Goal: Information Seeking & Learning: Learn about a topic

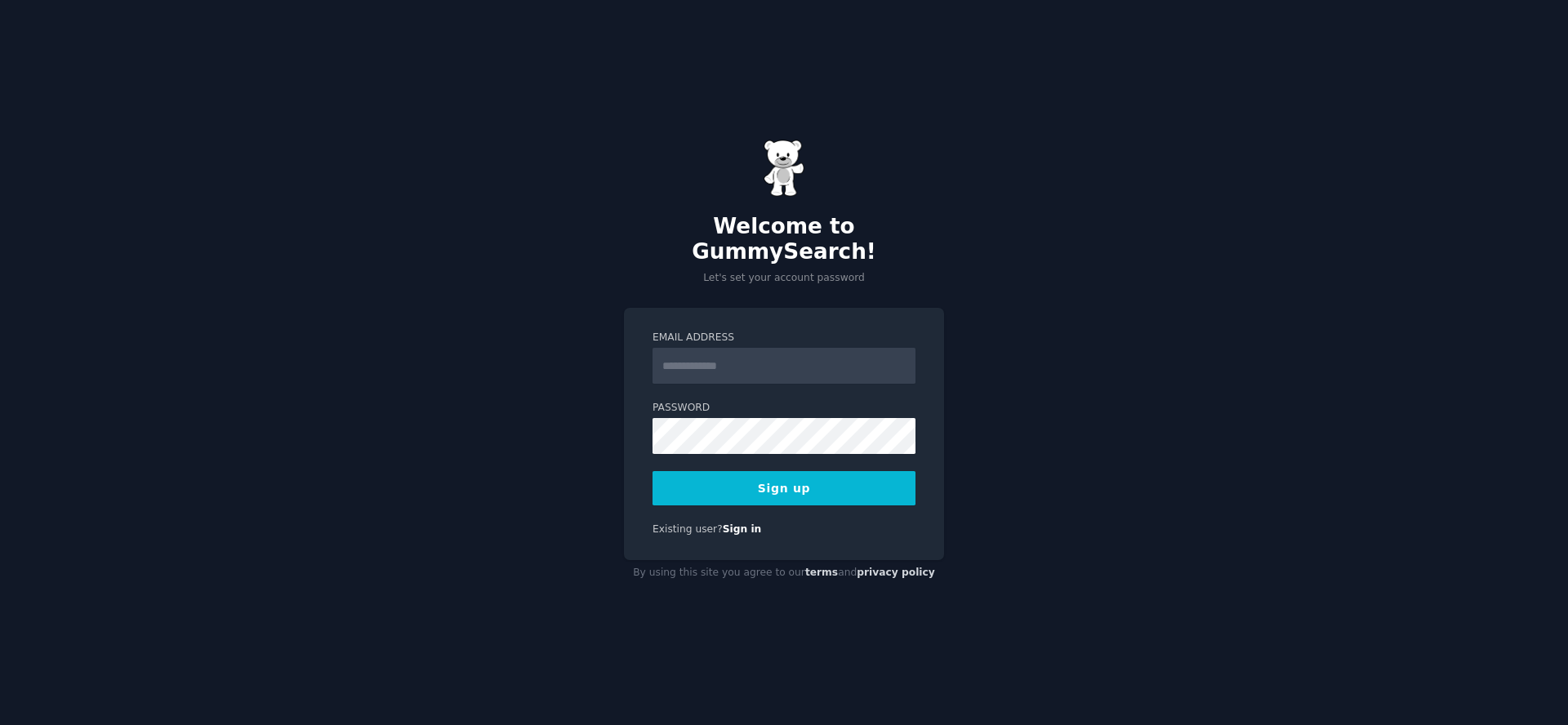
click at [744, 358] on input "Email Address" at bounding box center [784, 366] width 263 height 36
type input "**********"
click at [782, 473] on button "Sign up" at bounding box center [784, 489] width 263 height 35
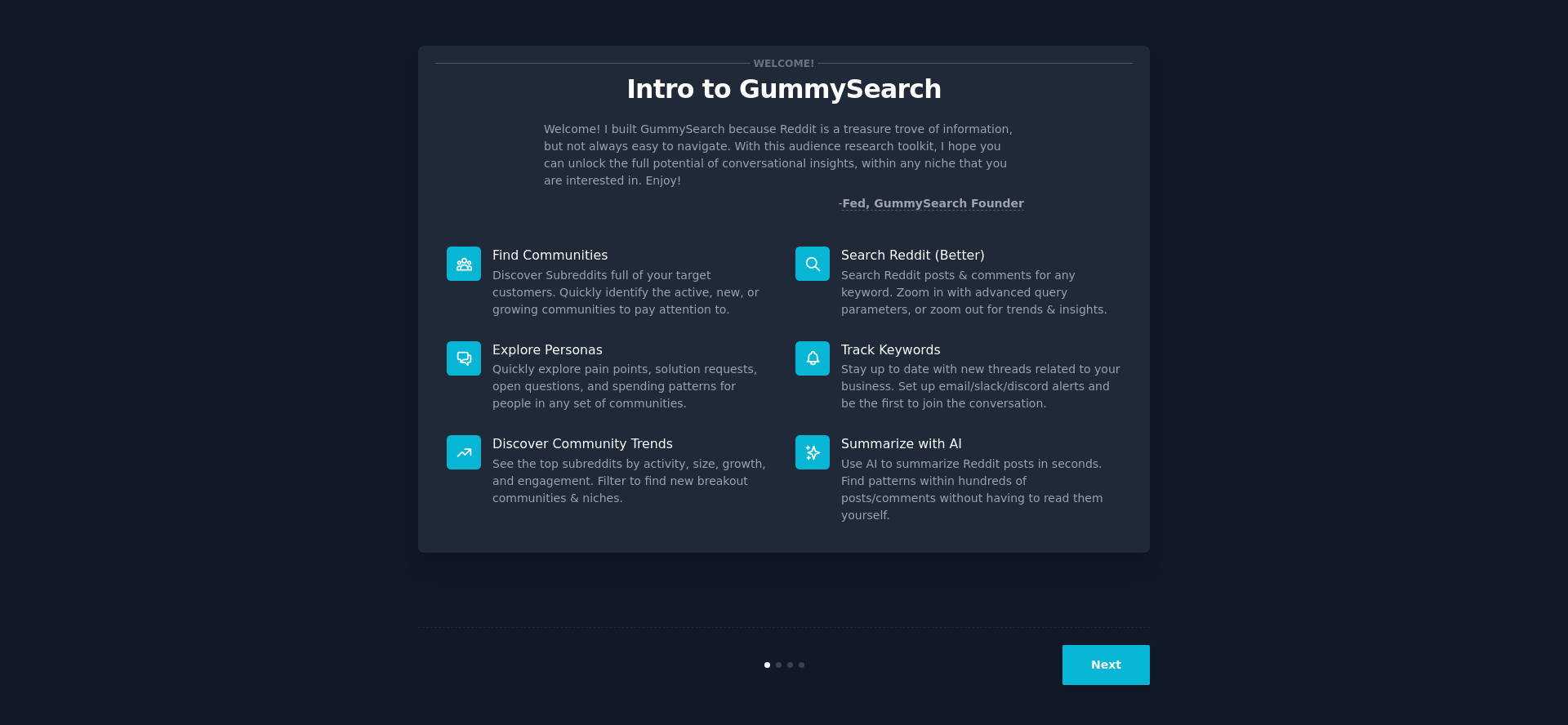
click at [1112, 664] on button "Next" at bounding box center [1106, 665] width 87 height 40
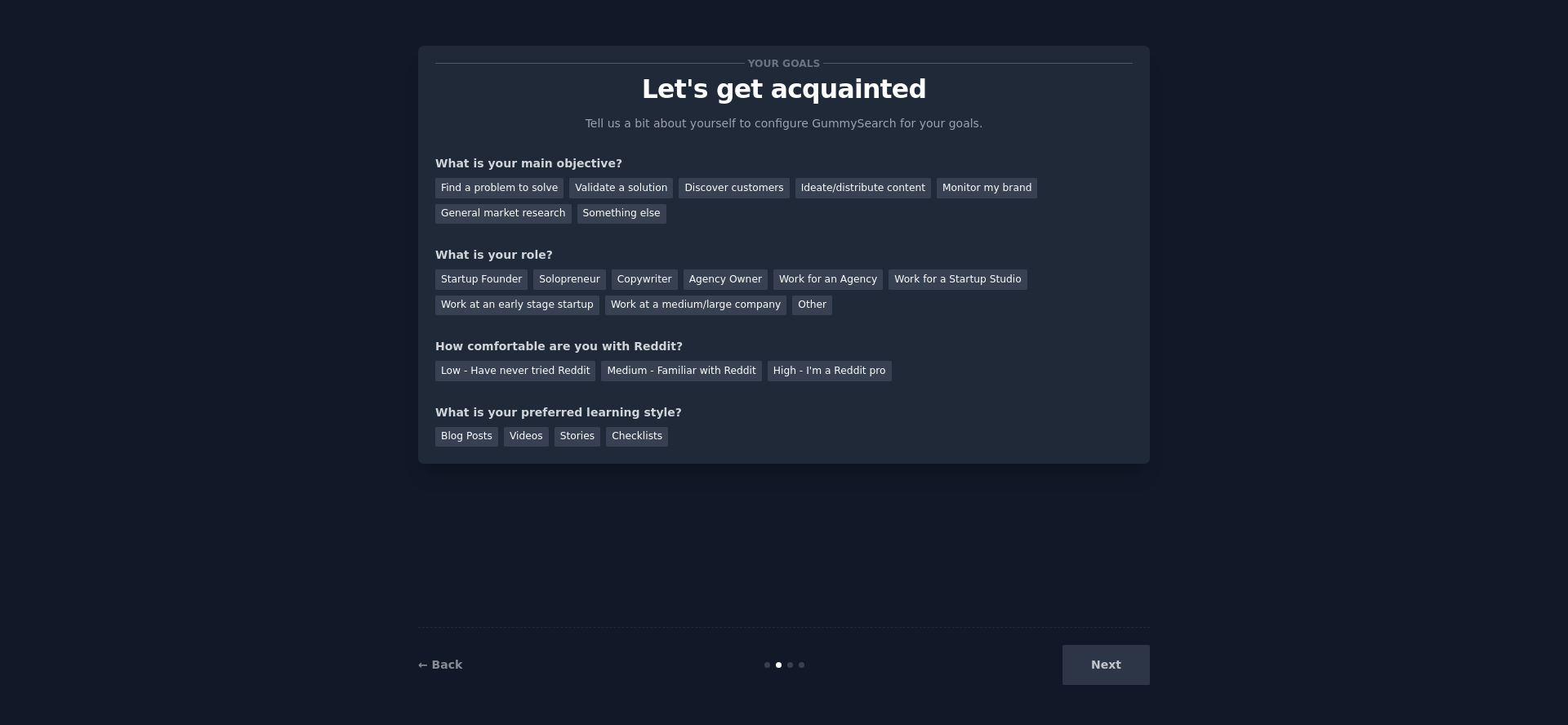
click at [1114, 672] on div "Next" at bounding box center [1028, 665] width 244 height 40
click at [1113, 669] on div "Next" at bounding box center [1028, 665] width 244 height 40
click at [572, 204] on div "General market research" at bounding box center [504, 215] width 137 height 21
click at [526, 188] on div "Find a problem to solve" at bounding box center [499, 189] width 128 height 21
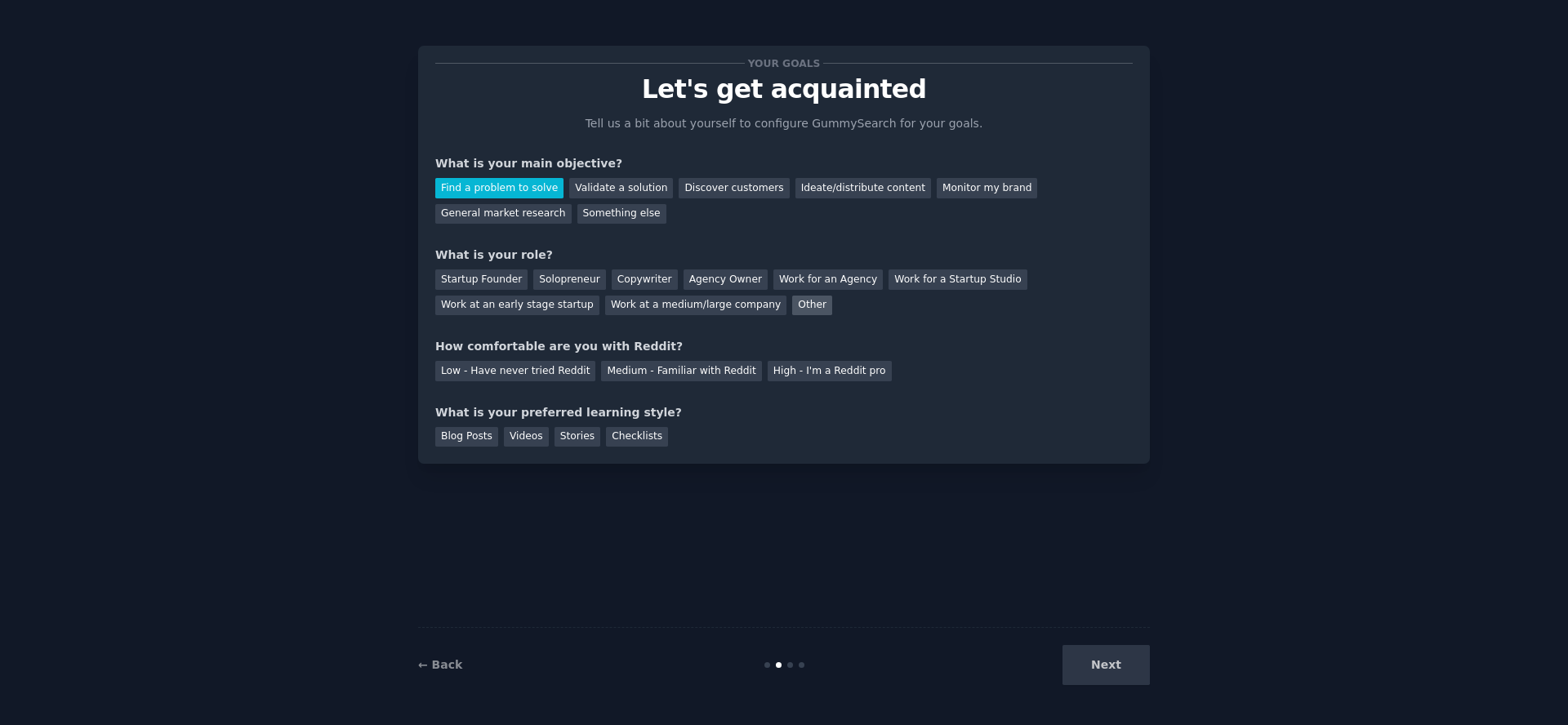
click at [793, 310] on div "Other" at bounding box center [813, 306] width 40 height 21
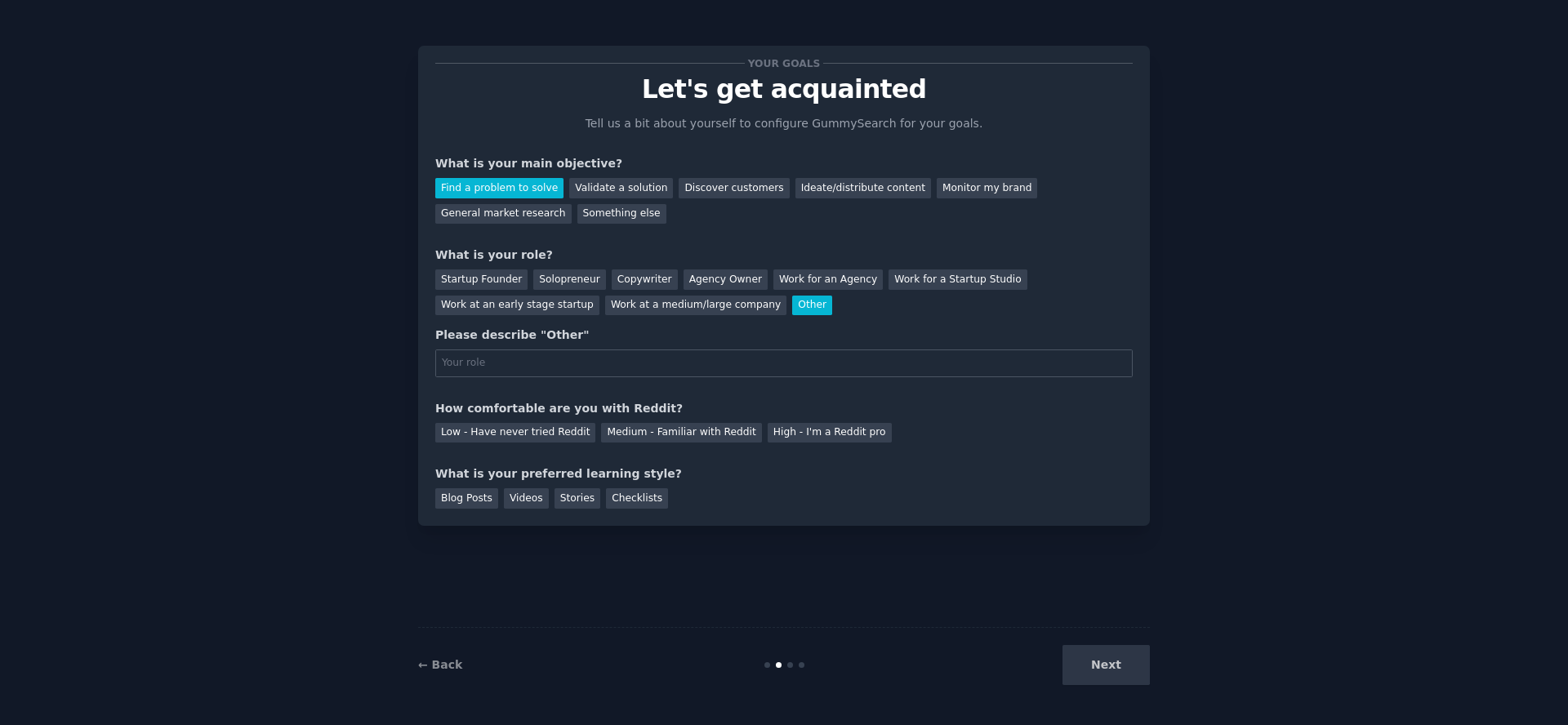
click at [641, 371] on input "text" at bounding box center [784, 363] width 697 height 28
type input "developer"
click at [531, 442] on div "Low - Have never tried Reddit" at bounding box center [515, 433] width 160 height 21
click at [453, 497] on div "Blog Posts" at bounding box center [466, 498] width 63 height 21
click at [1099, 662] on button "Next" at bounding box center [1106, 665] width 87 height 40
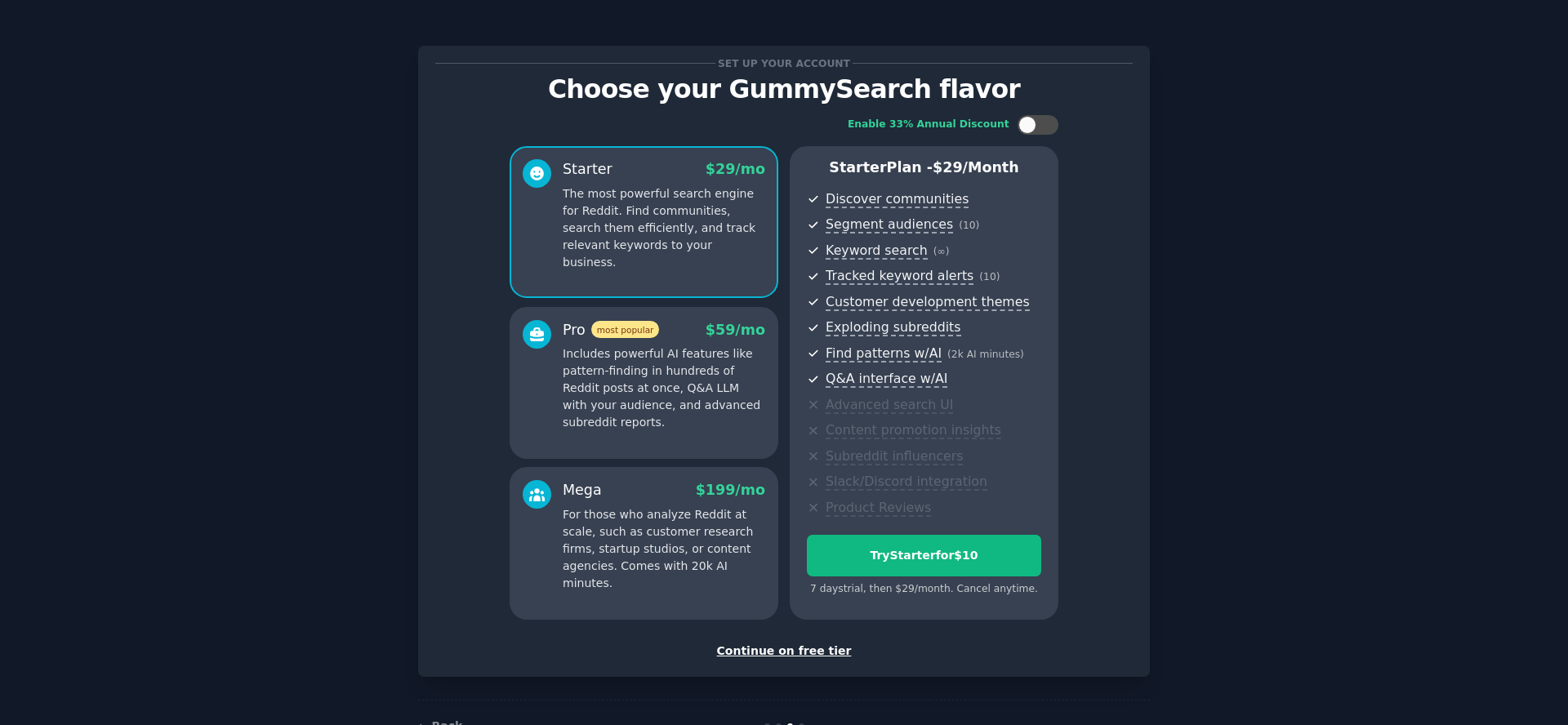
click at [773, 655] on div "Continue on free tier" at bounding box center [784, 651] width 697 height 17
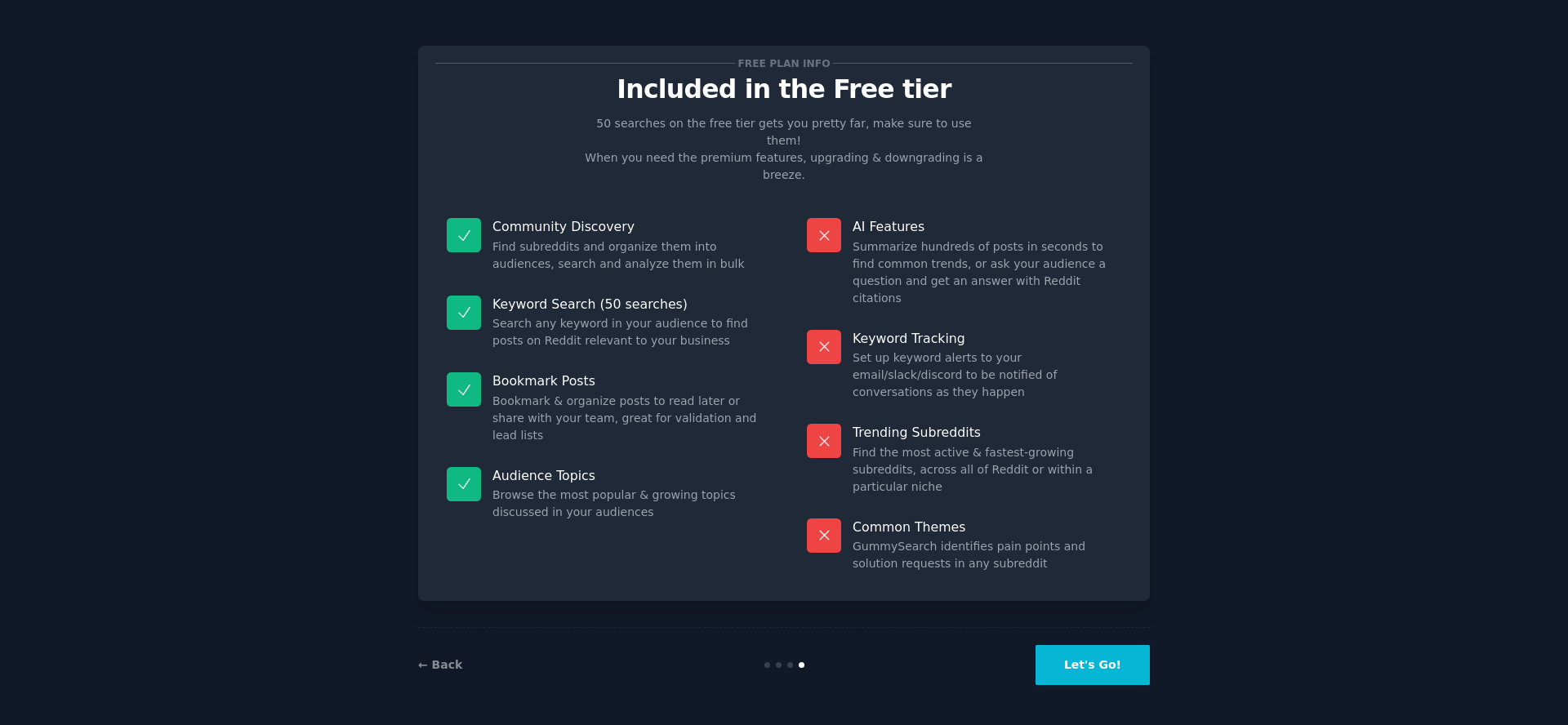
click at [1074, 667] on button "Let's Go!" at bounding box center [1093, 665] width 114 height 40
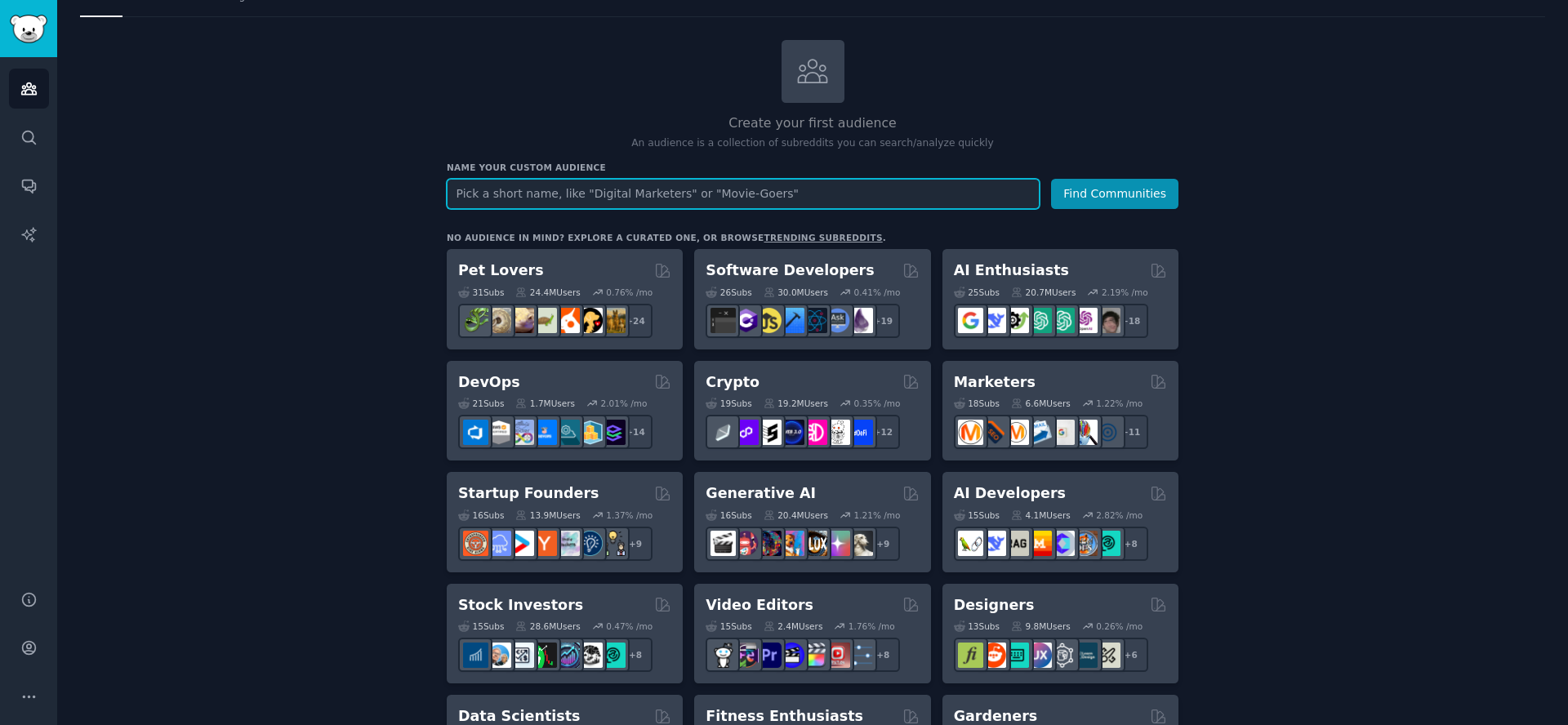
scroll to position [98, 0]
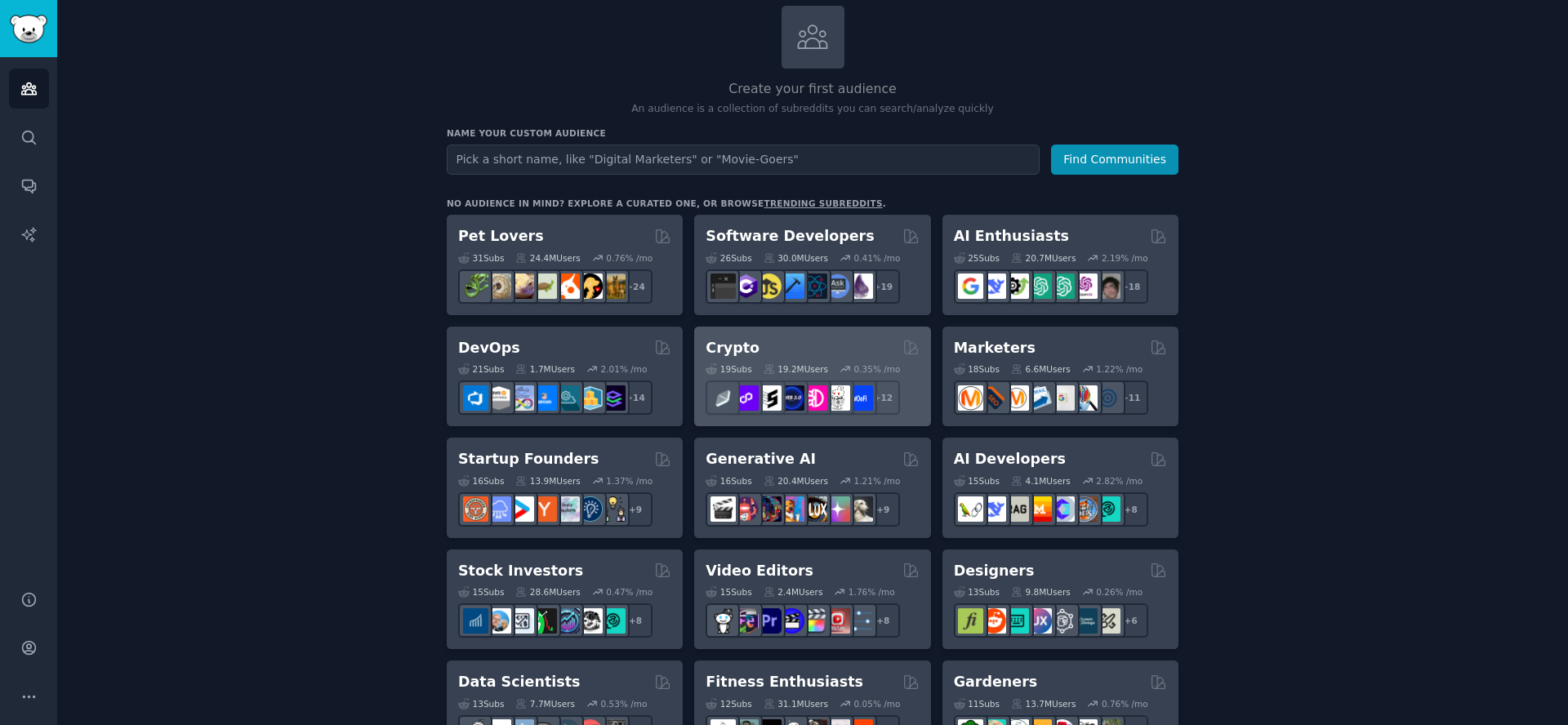
click at [779, 343] on div "Crypto" at bounding box center [813, 349] width 213 height 21
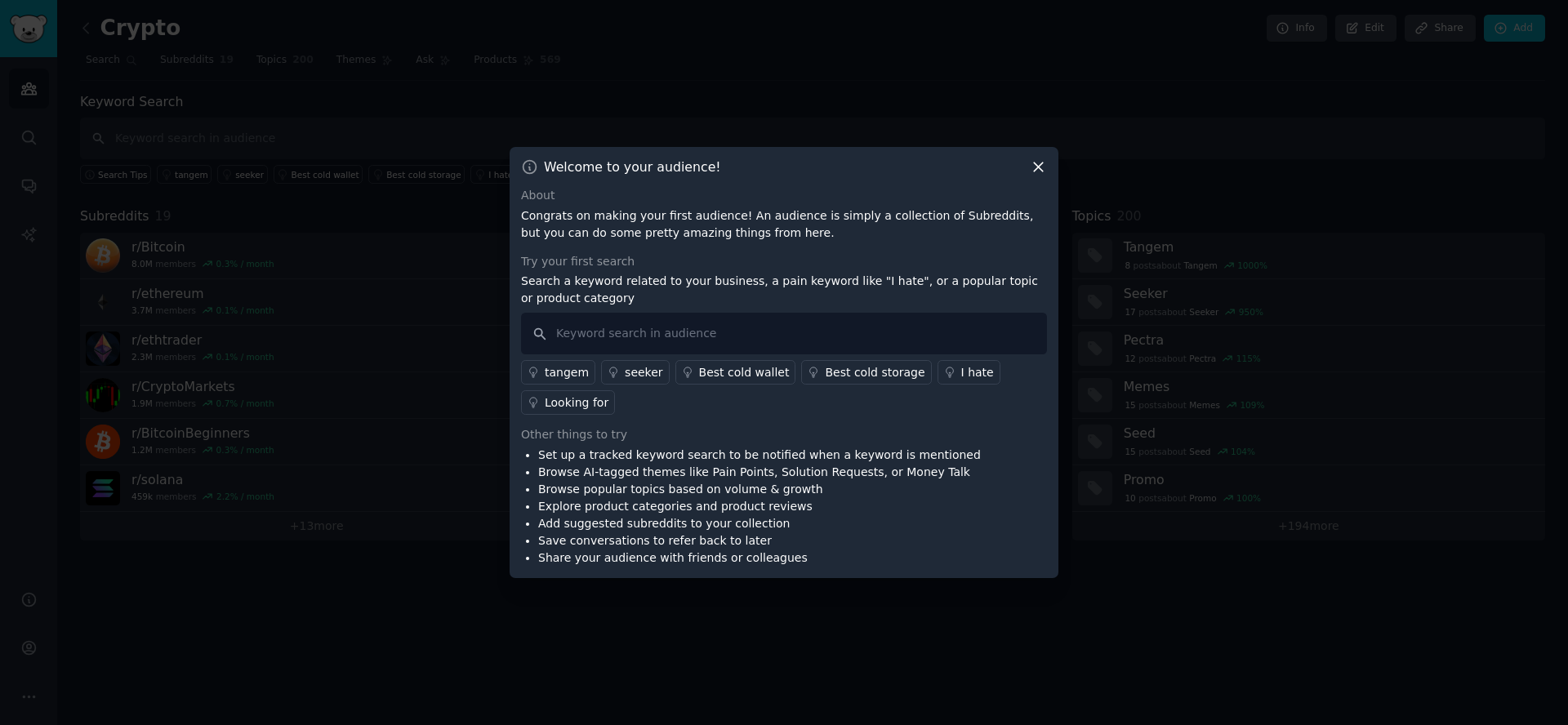
click at [961, 372] on div "I hate" at bounding box center [978, 373] width 33 height 17
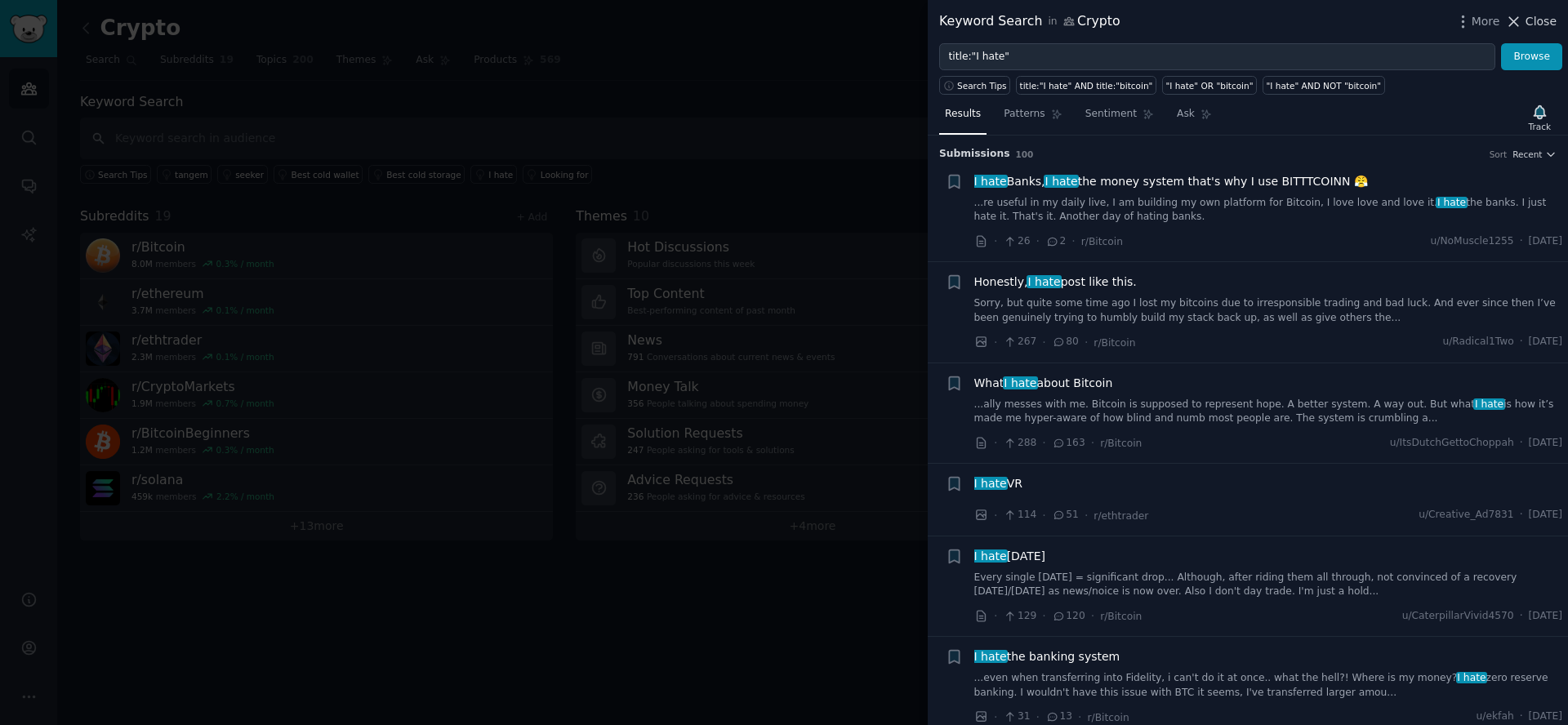
click at [1549, 21] on span "Close" at bounding box center [1541, 22] width 31 height 17
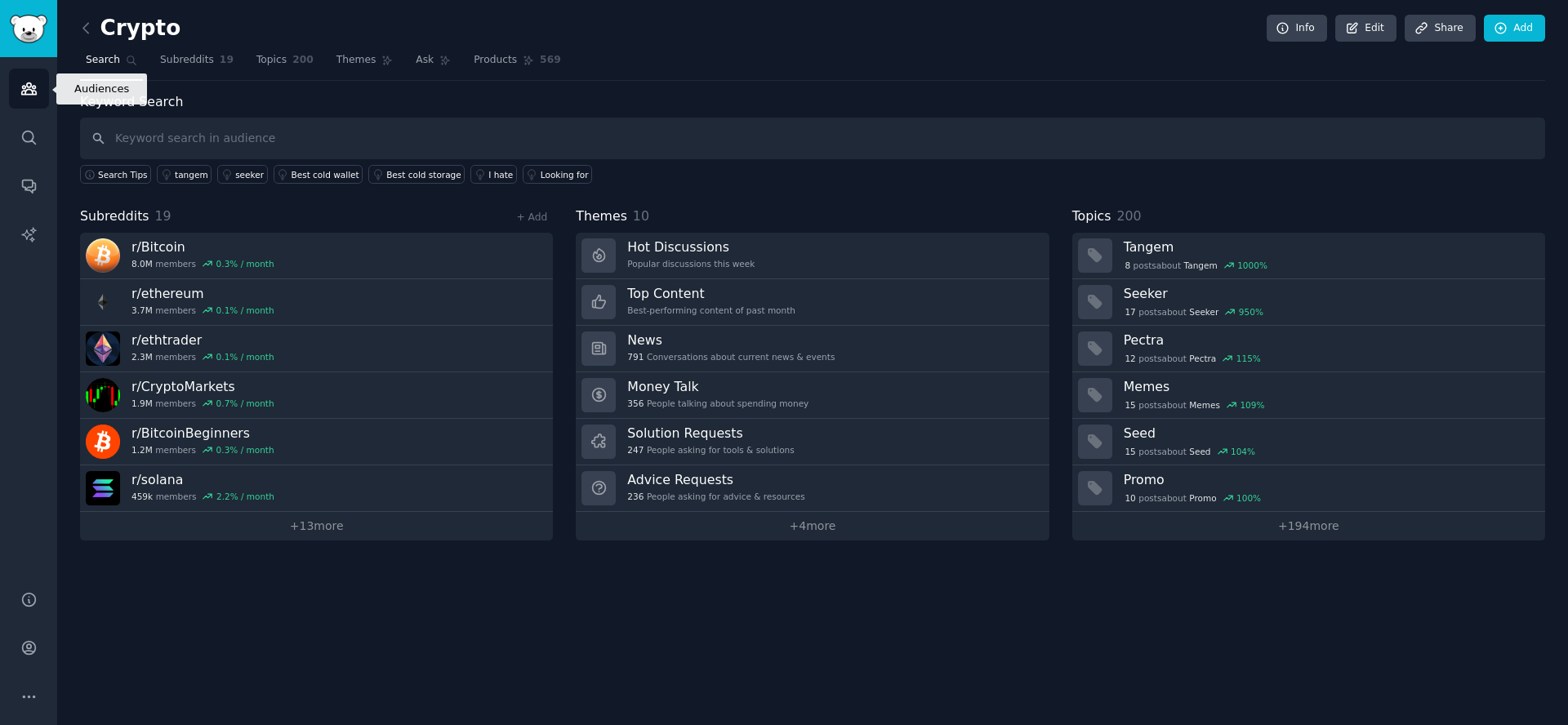
click at [24, 87] on icon "Sidebar" at bounding box center [29, 88] width 15 height 11
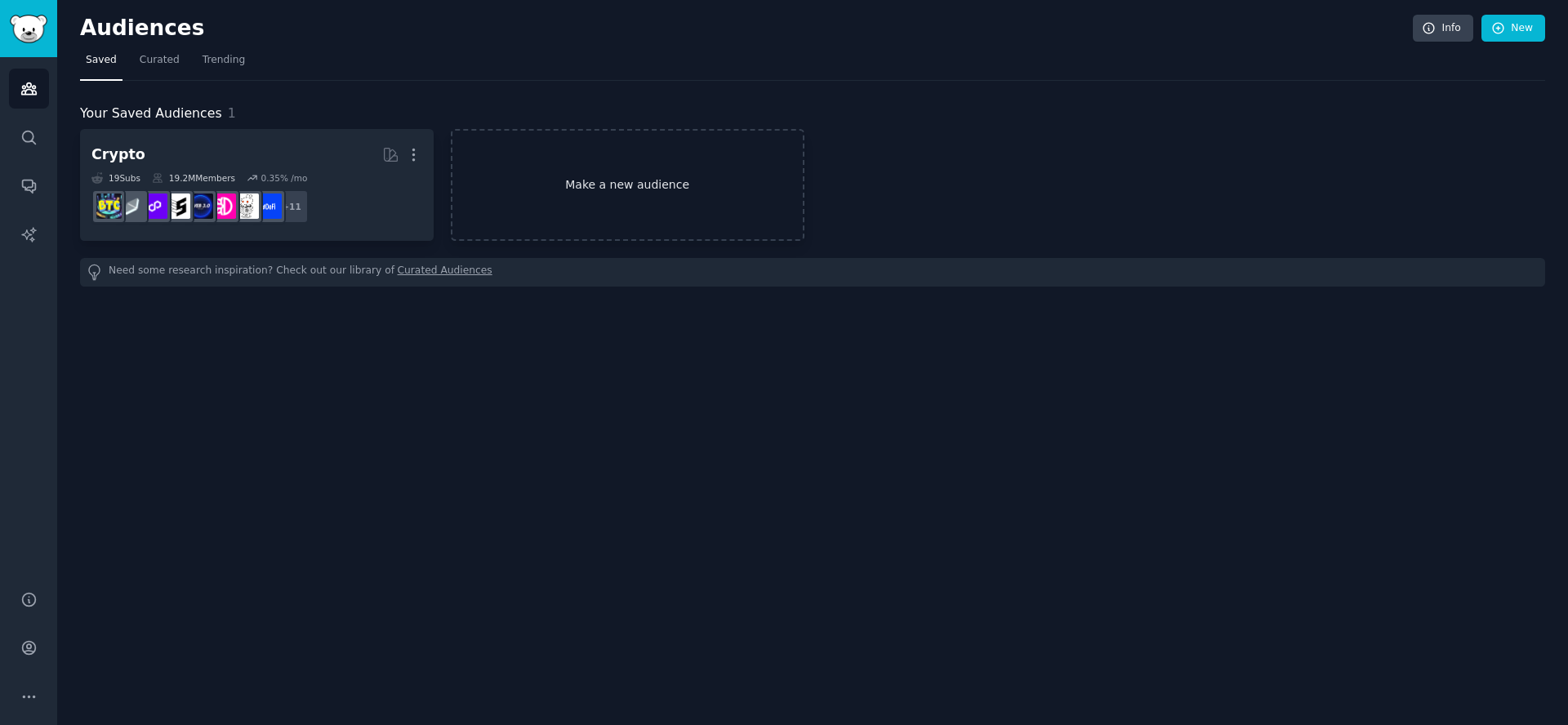
click at [639, 185] on link "Make a new audience" at bounding box center [627, 184] width 354 height 112
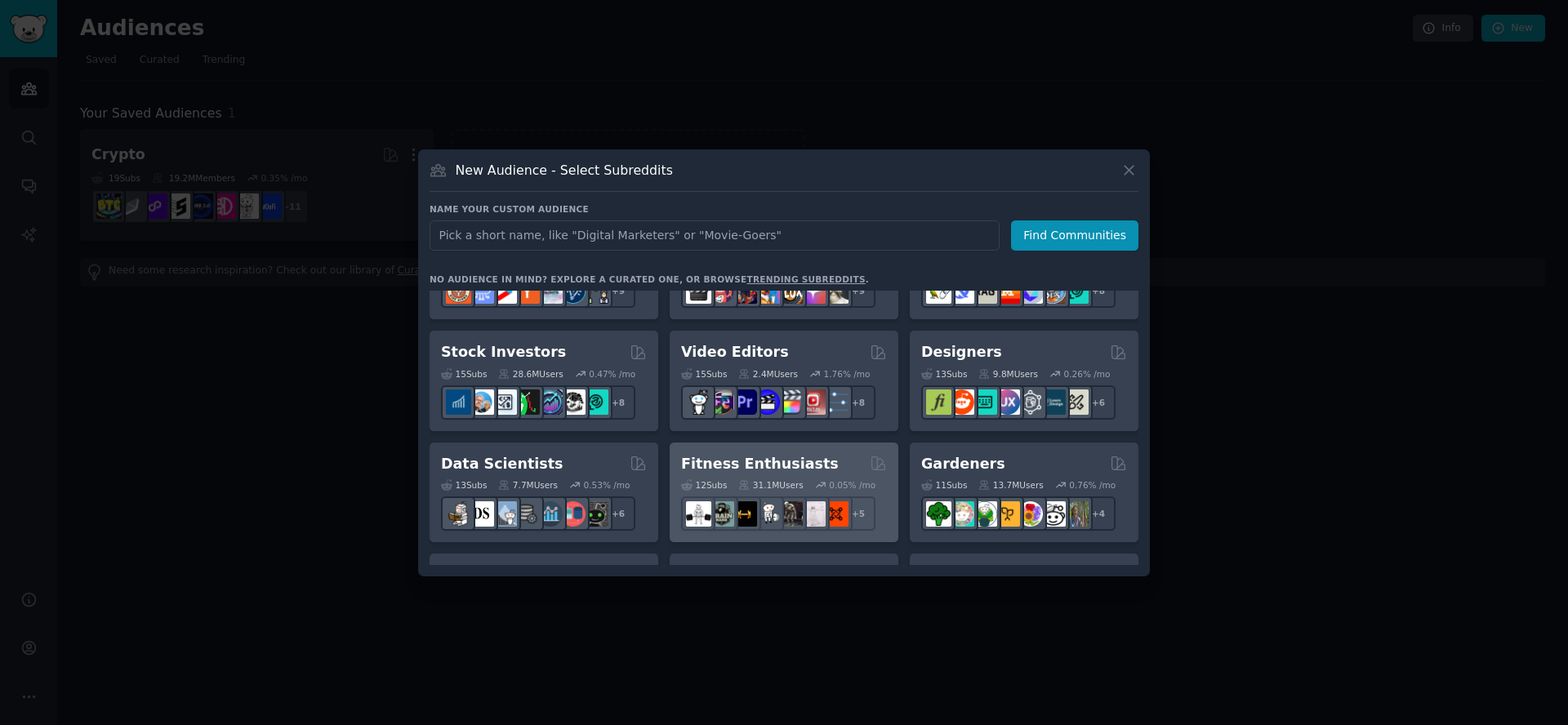
scroll to position [196, 0]
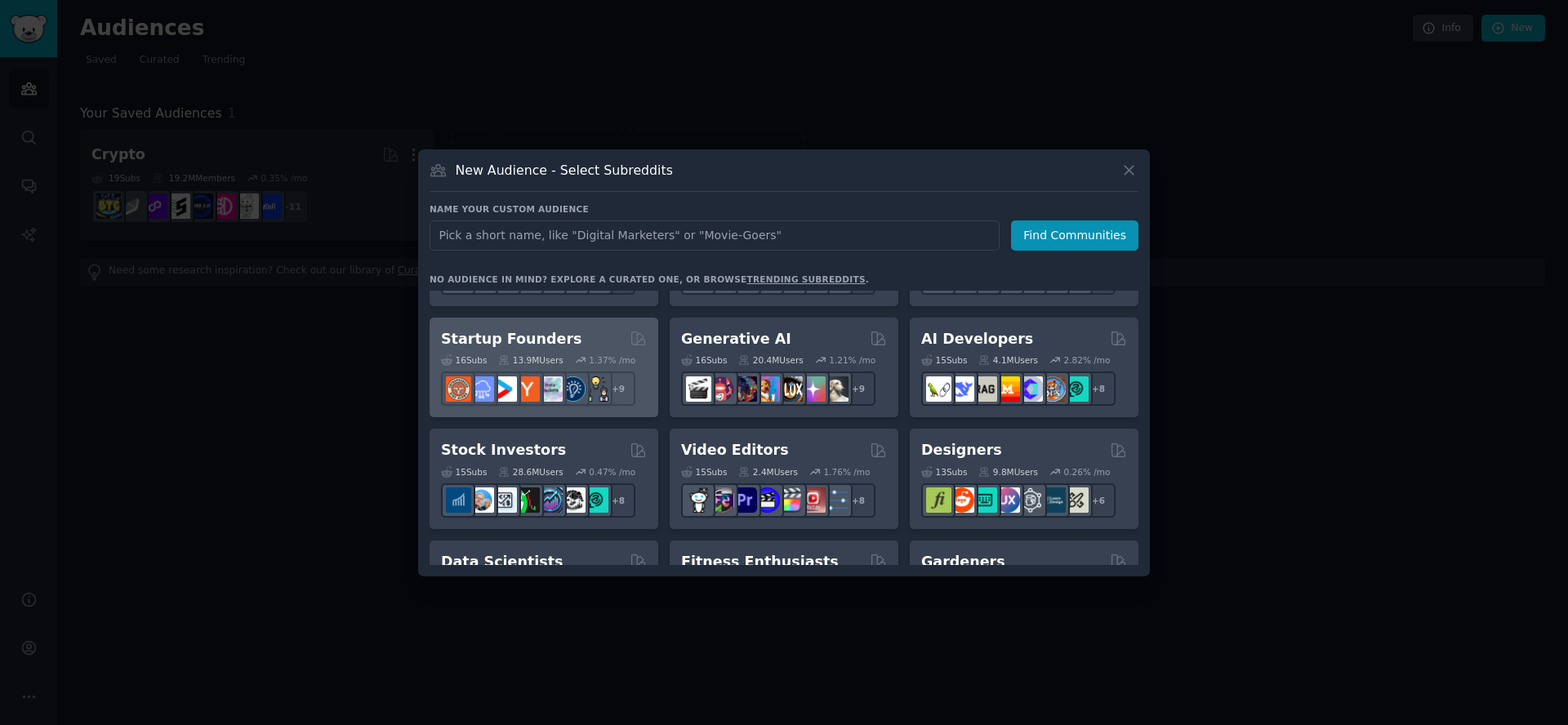
click at [588, 337] on div "Startup Founders" at bounding box center [544, 339] width 206 height 21
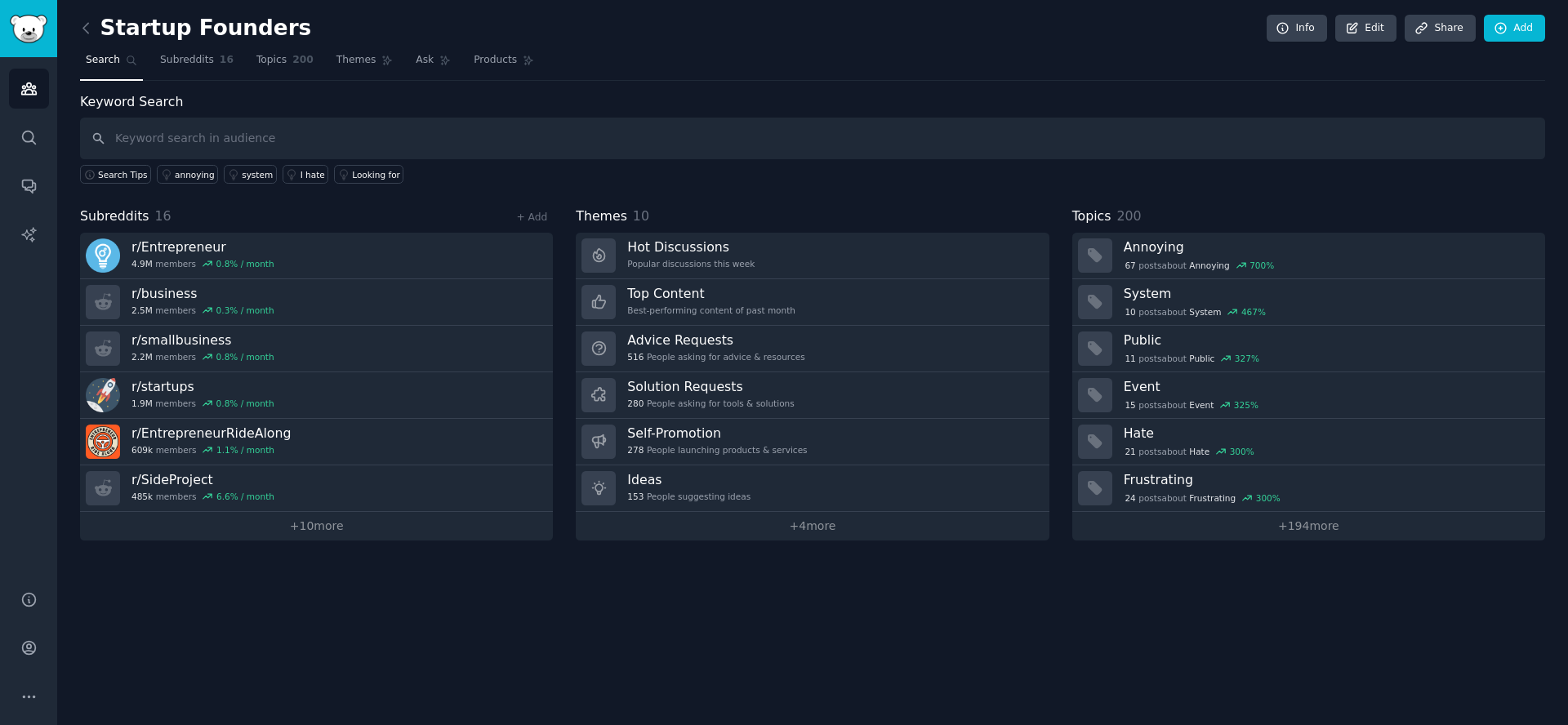
click at [248, 138] on input "text" at bounding box center [813, 138] width 1465 height 42
click at [509, 176] on div "I hate" at bounding box center [521, 174] width 24 height 11
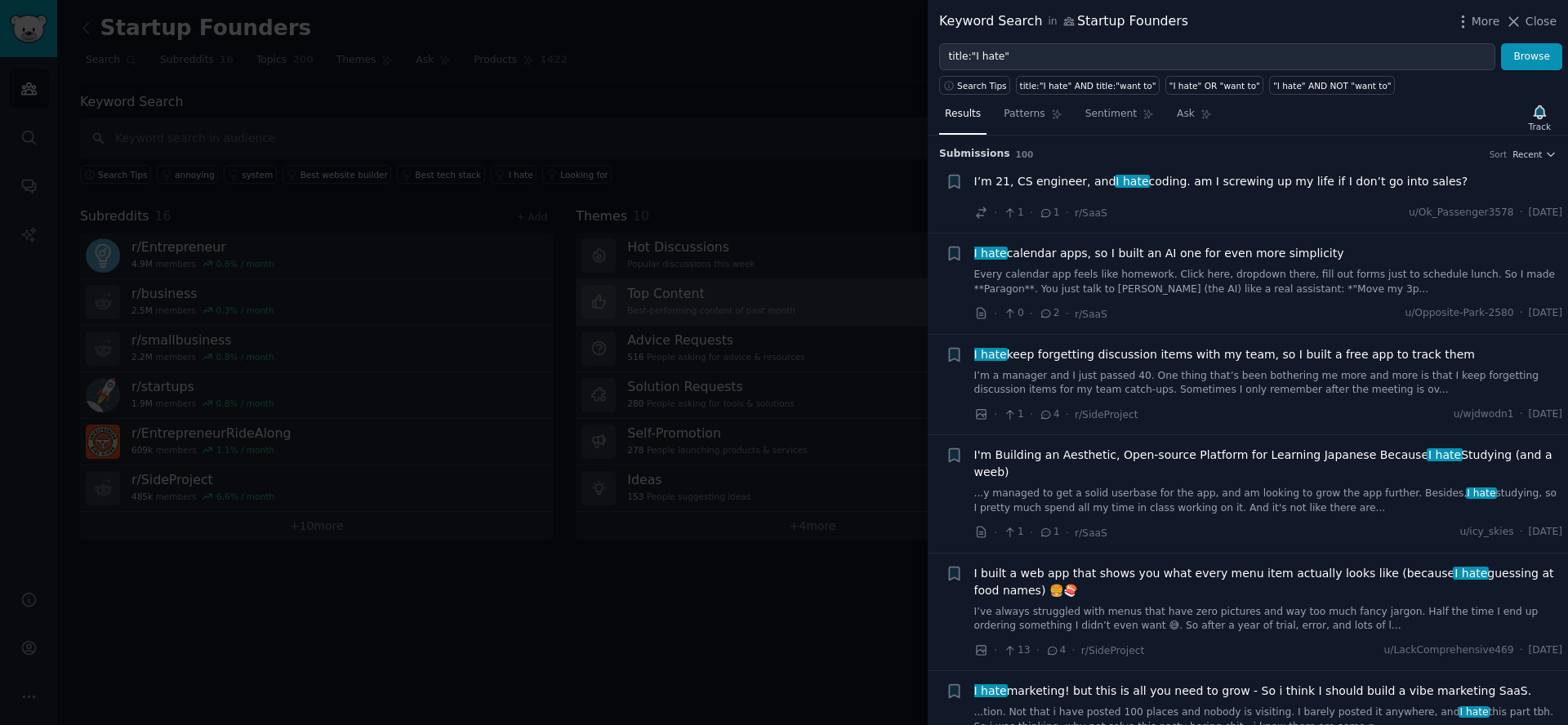
drag, startPoint x: 1540, startPoint y: 21, endPoint x: 583, endPoint y: 300, distance: 996.8
click at [1544, 15] on span "Close" at bounding box center [1541, 22] width 31 height 17
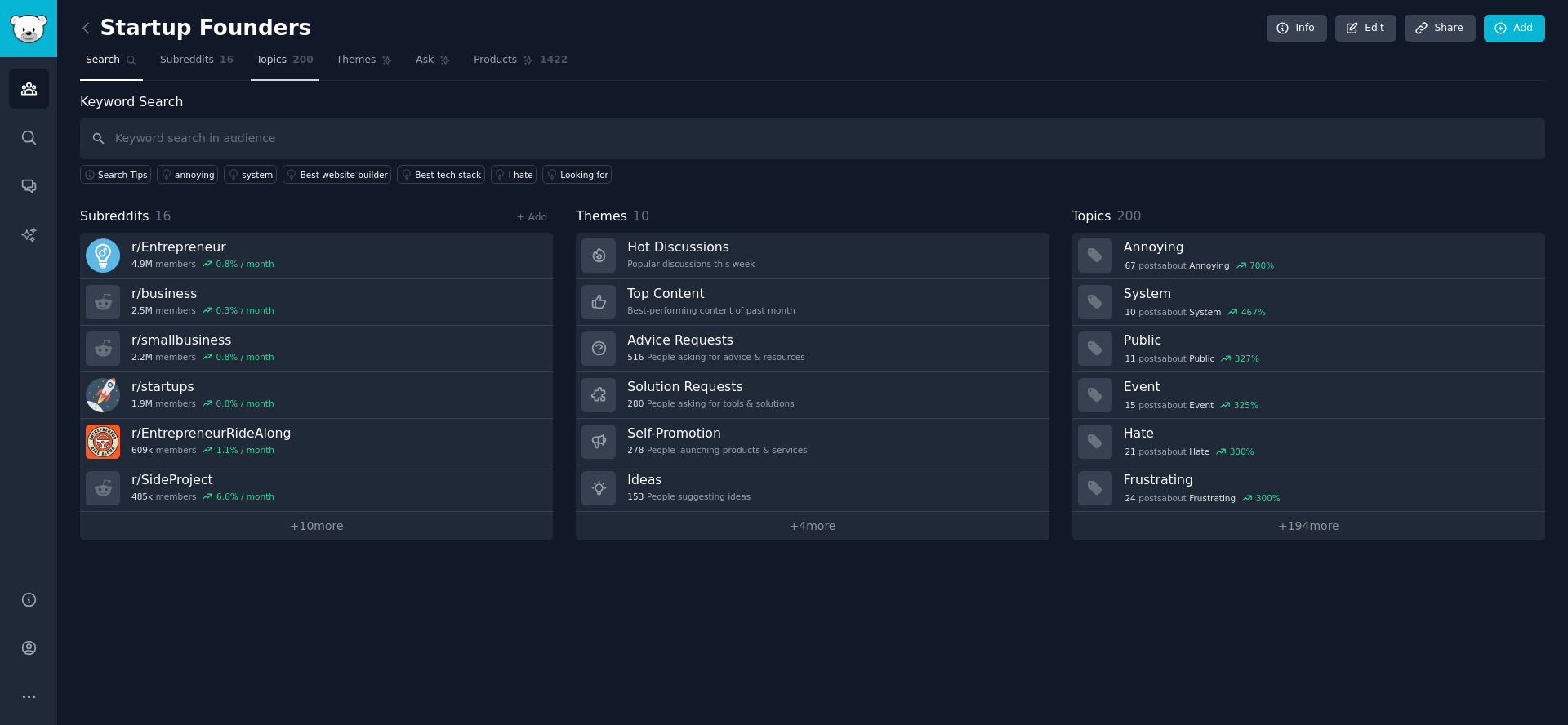
click at [256, 55] on span "Topics" at bounding box center [271, 60] width 30 height 15
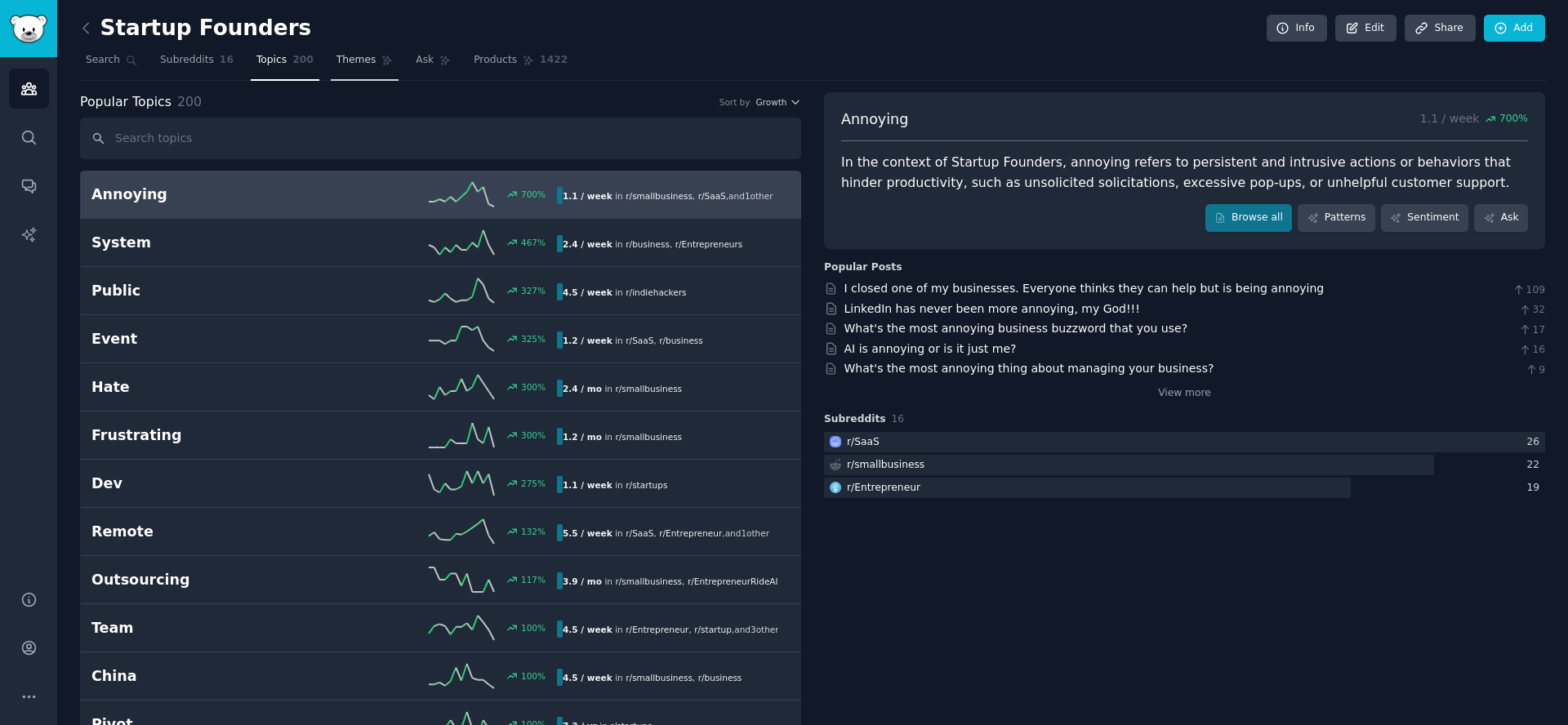
click at [337, 63] on span "Themes" at bounding box center [357, 60] width 40 height 15
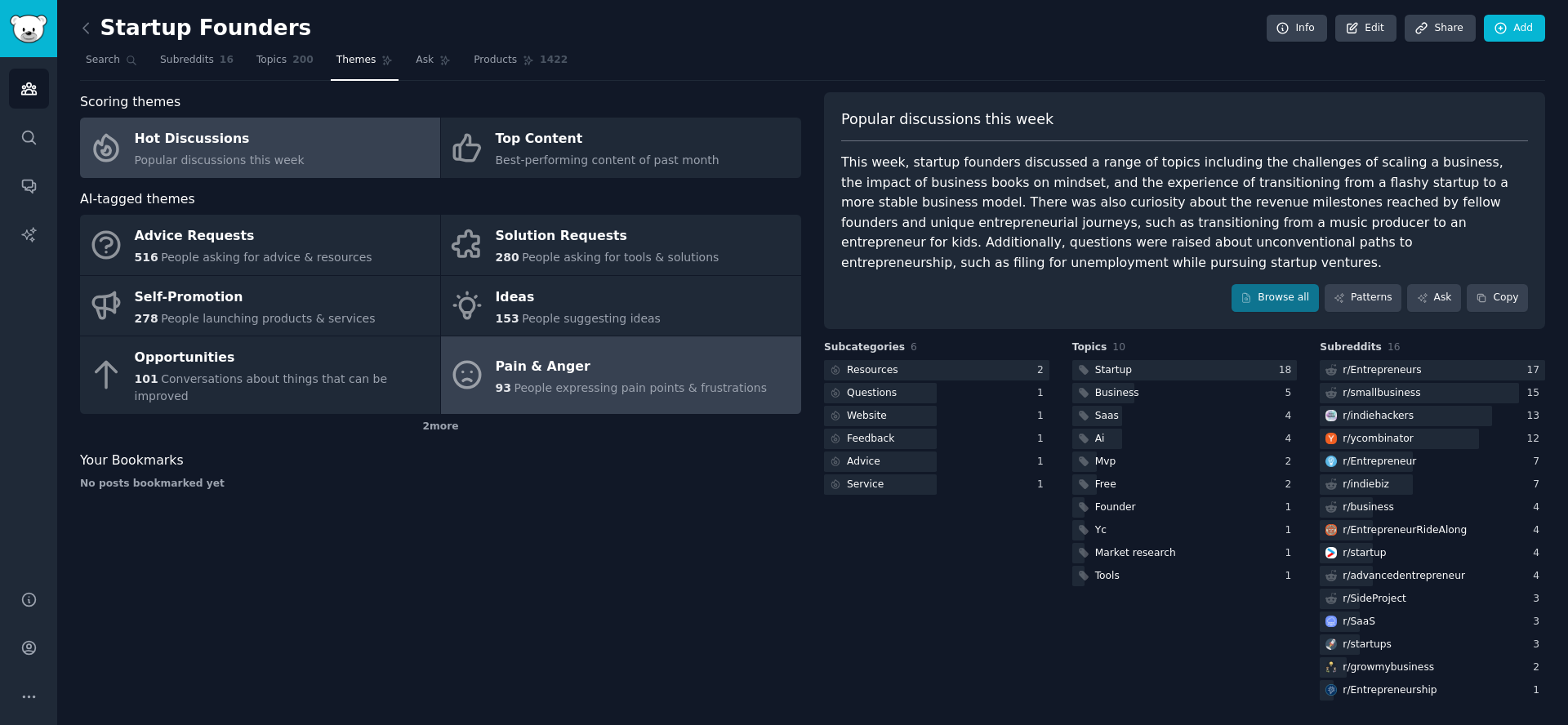
click at [594, 354] on div "Pain & Anger" at bounding box center [632, 367] width 272 height 26
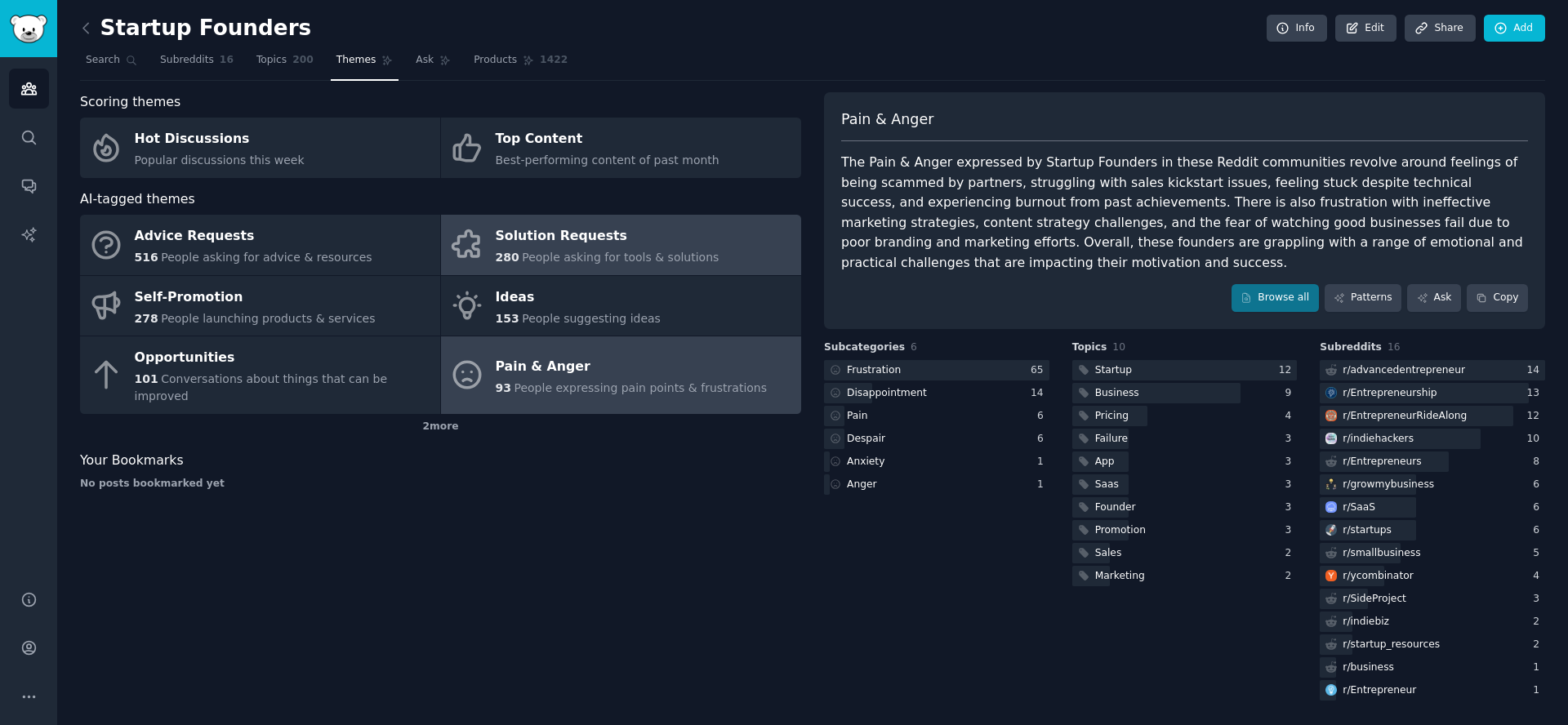
click at [579, 242] on div "Solution Requests" at bounding box center [607, 237] width 224 height 26
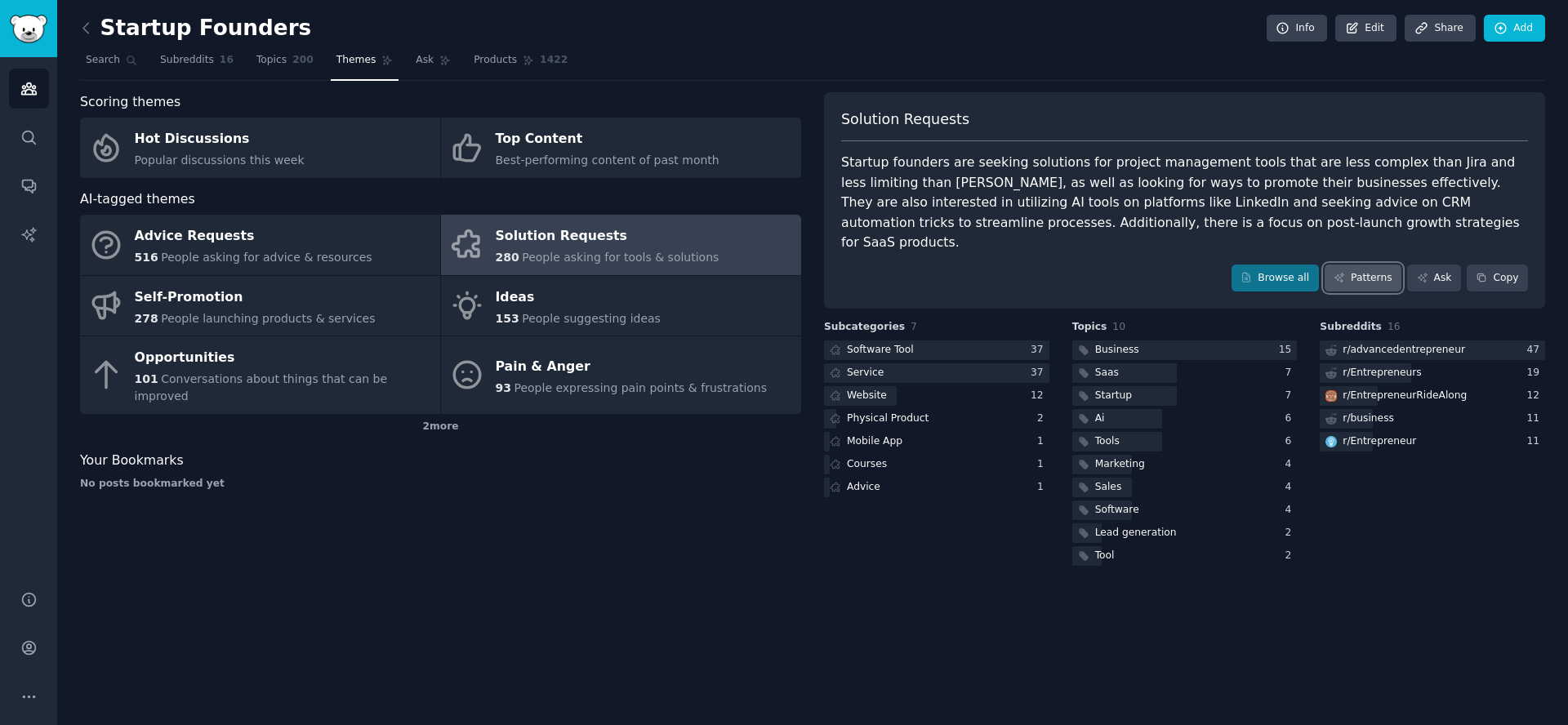
click at [1373, 265] on link "Patterns" at bounding box center [1363, 279] width 77 height 28
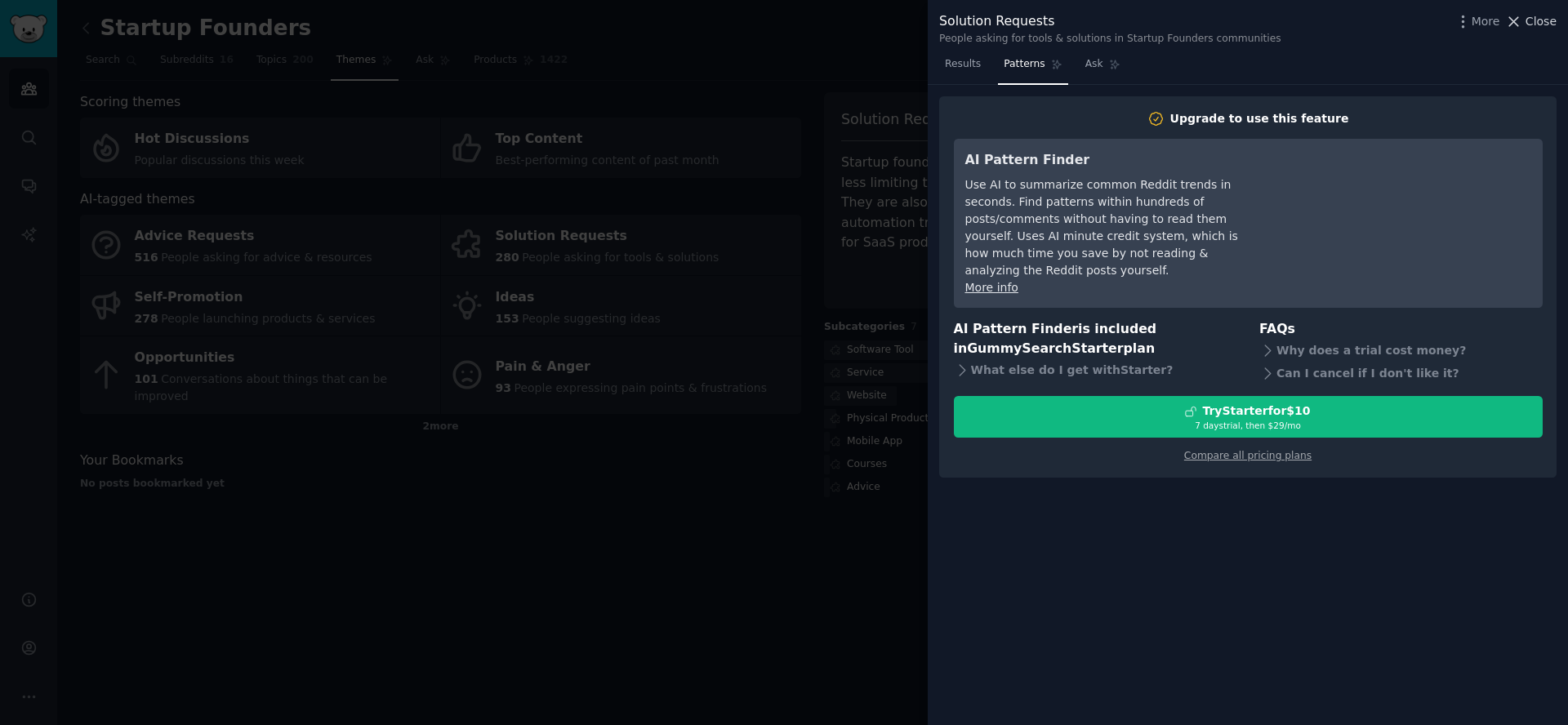
click at [1539, 29] on span "Close" at bounding box center [1541, 22] width 31 height 17
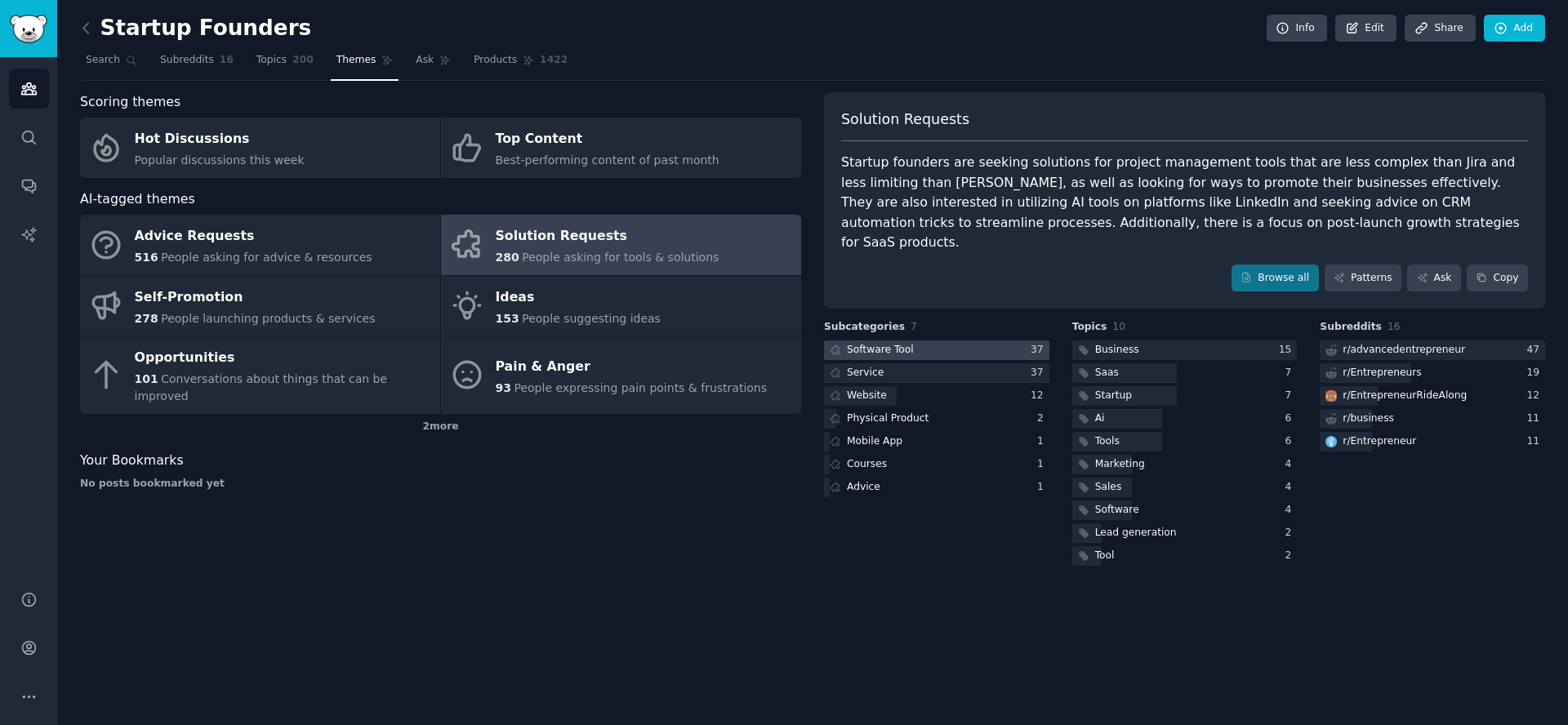
click at [902, 343] on div "Software Tool" at bounding box center [880, 350] width 67 height 15
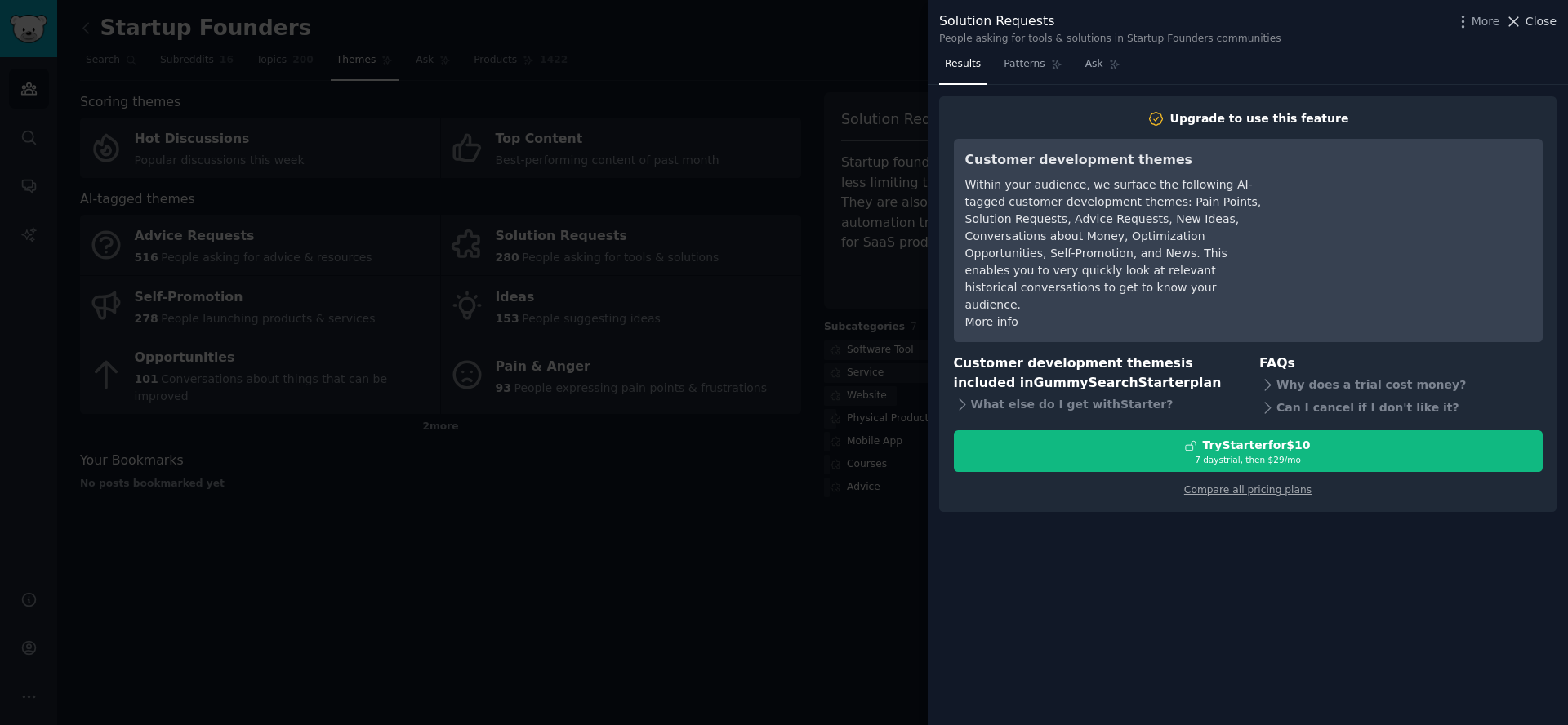
click at [1537, 21] on span "Close" at bounding box center [1541, 22] width 31 height 17
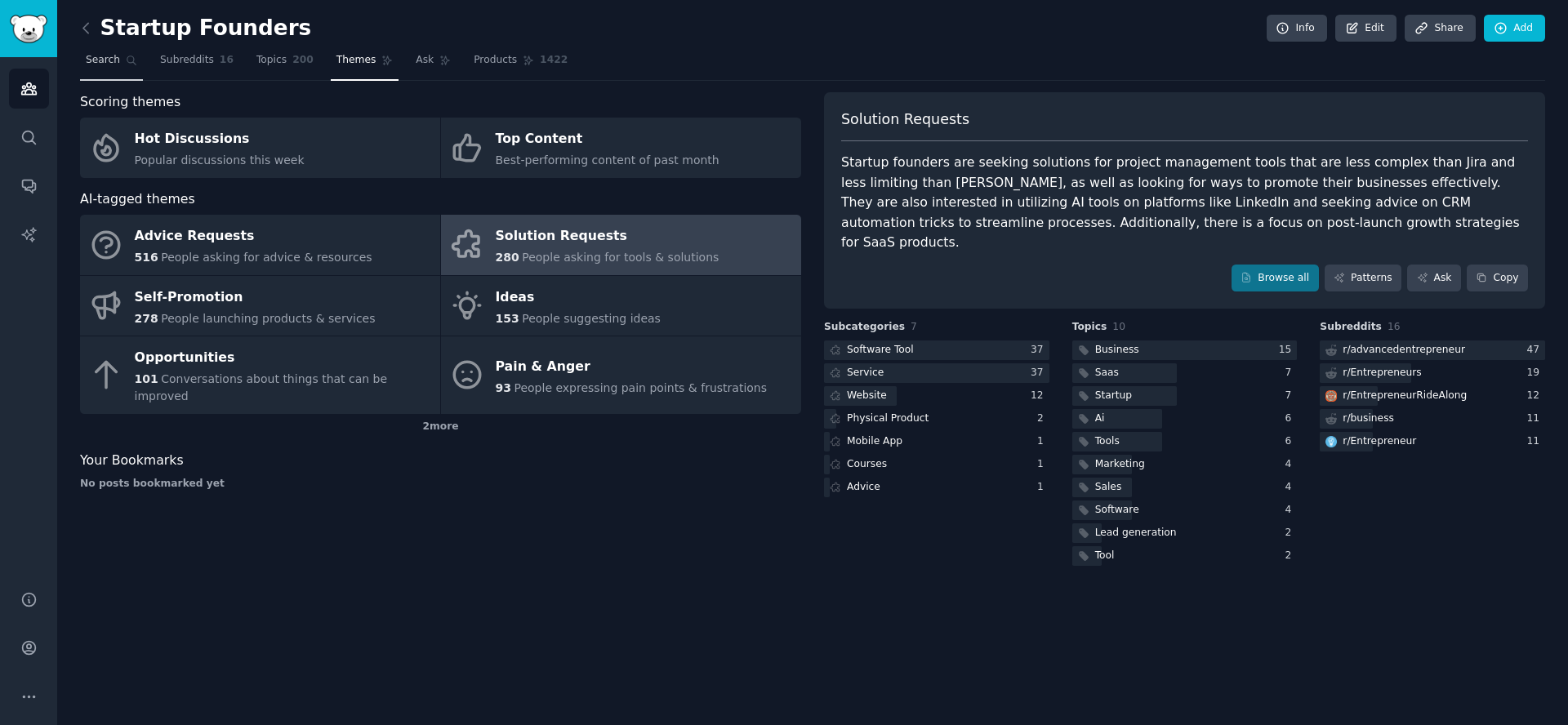
click at [106, 66] on span "Search" at bounding box center [103, 60] width 35 height 15
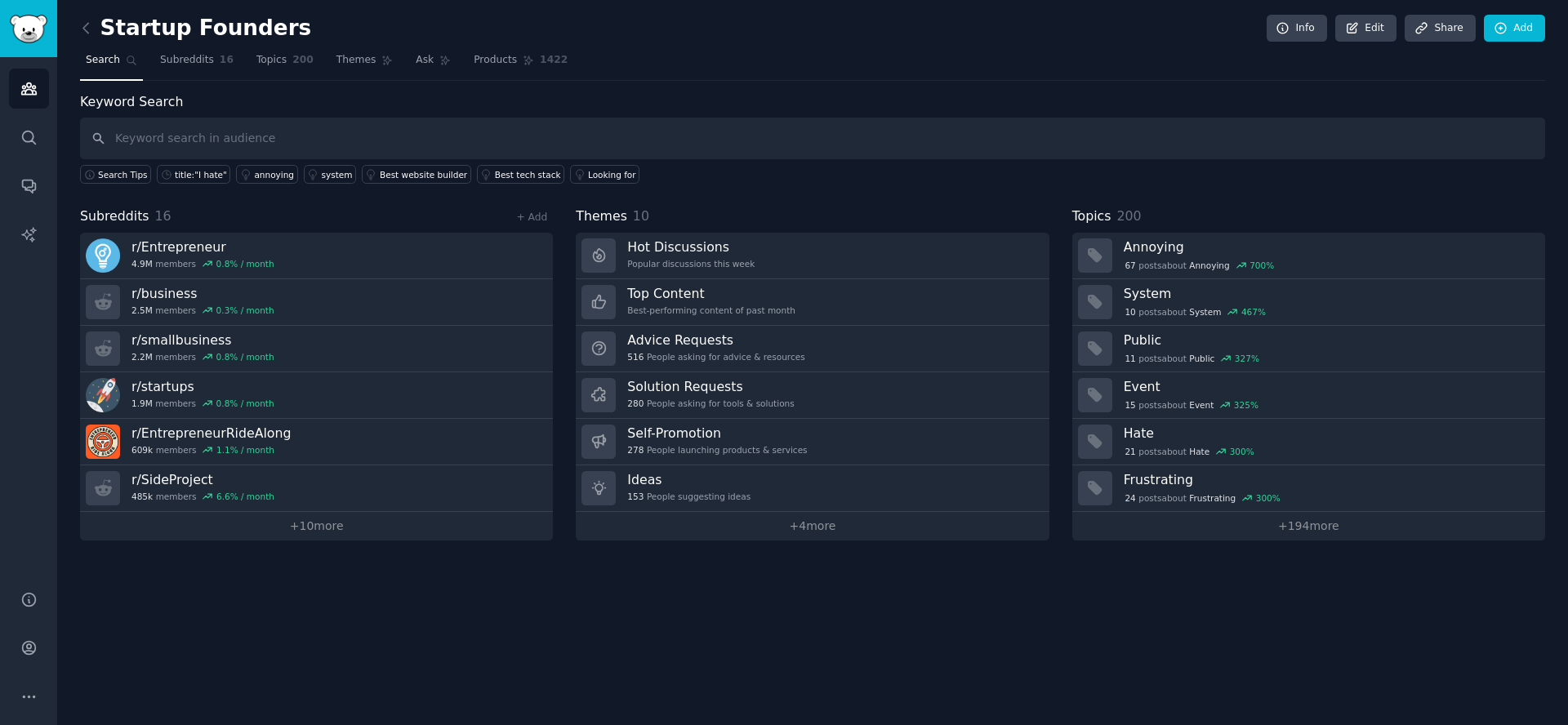
click at [260, 138] on input "text" at bounding box center [813, 138] width 1465 height 42
click at [113, 180] on span "Search Tips" at bounding box center [123, 174] width 50 height 11
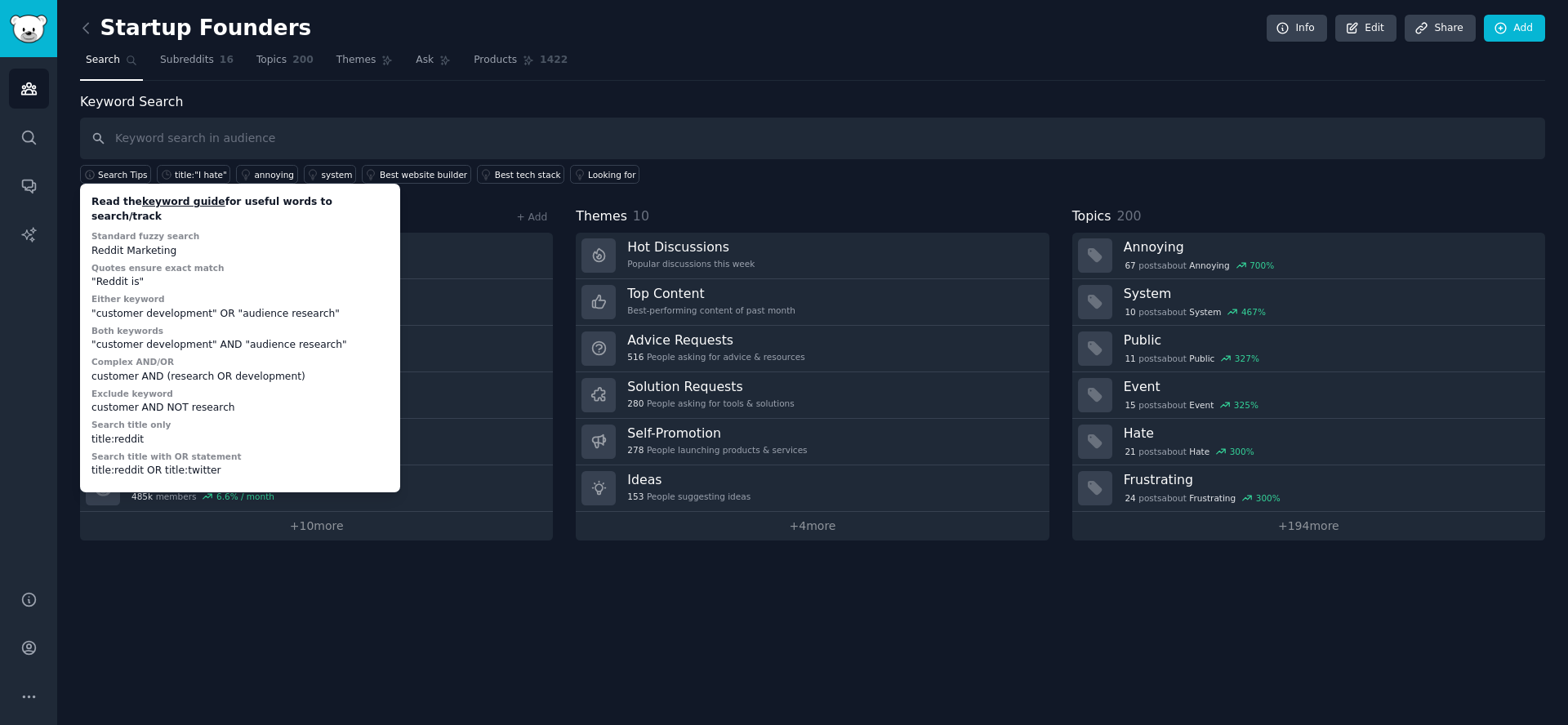
click at [706, 57] on nav "Search Subreddits 16 Topics 200 Themes Ask Products 1422" at bounding box center [813, 64] width 1465 height 34
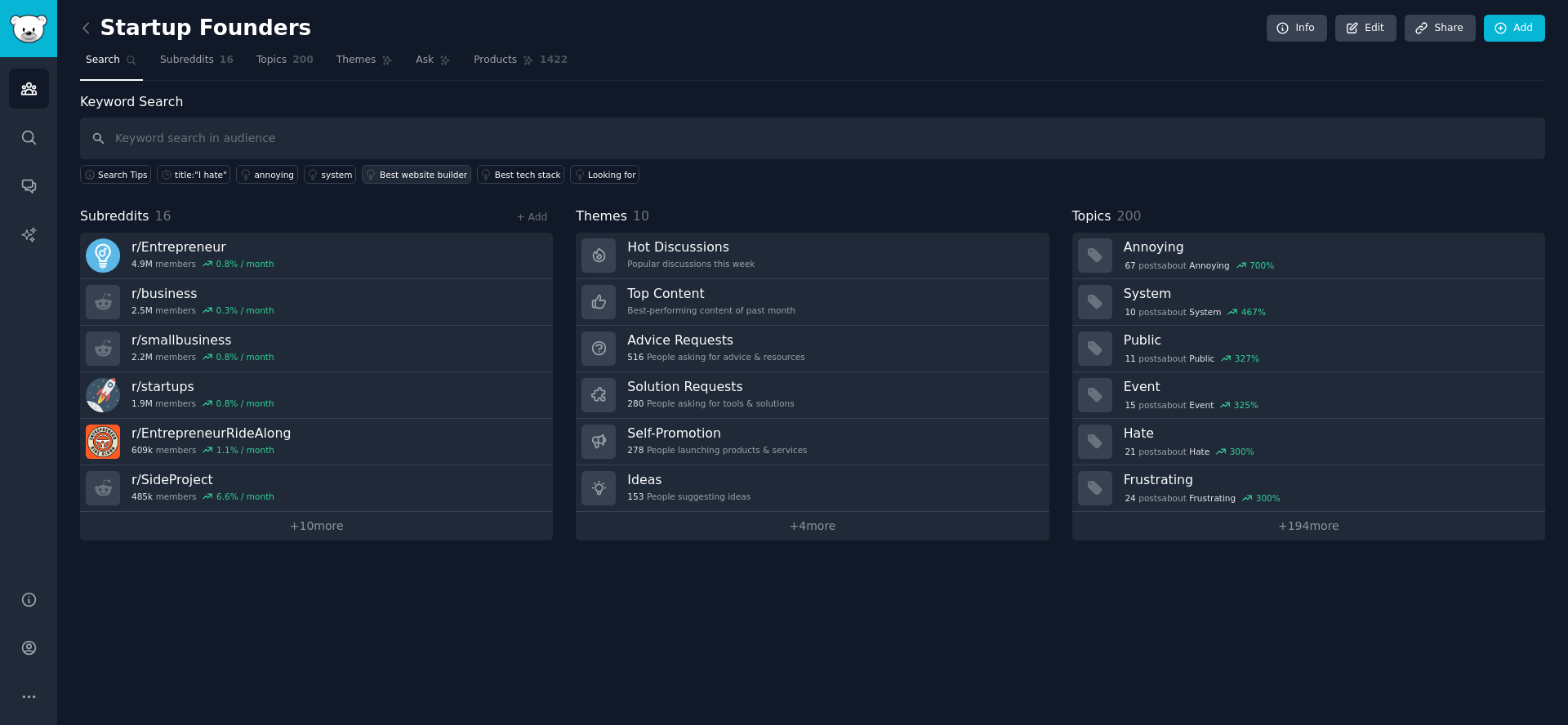
click at [407, 176] on div "Best website builder" at bounding box center [423, 174] width 87 height 11
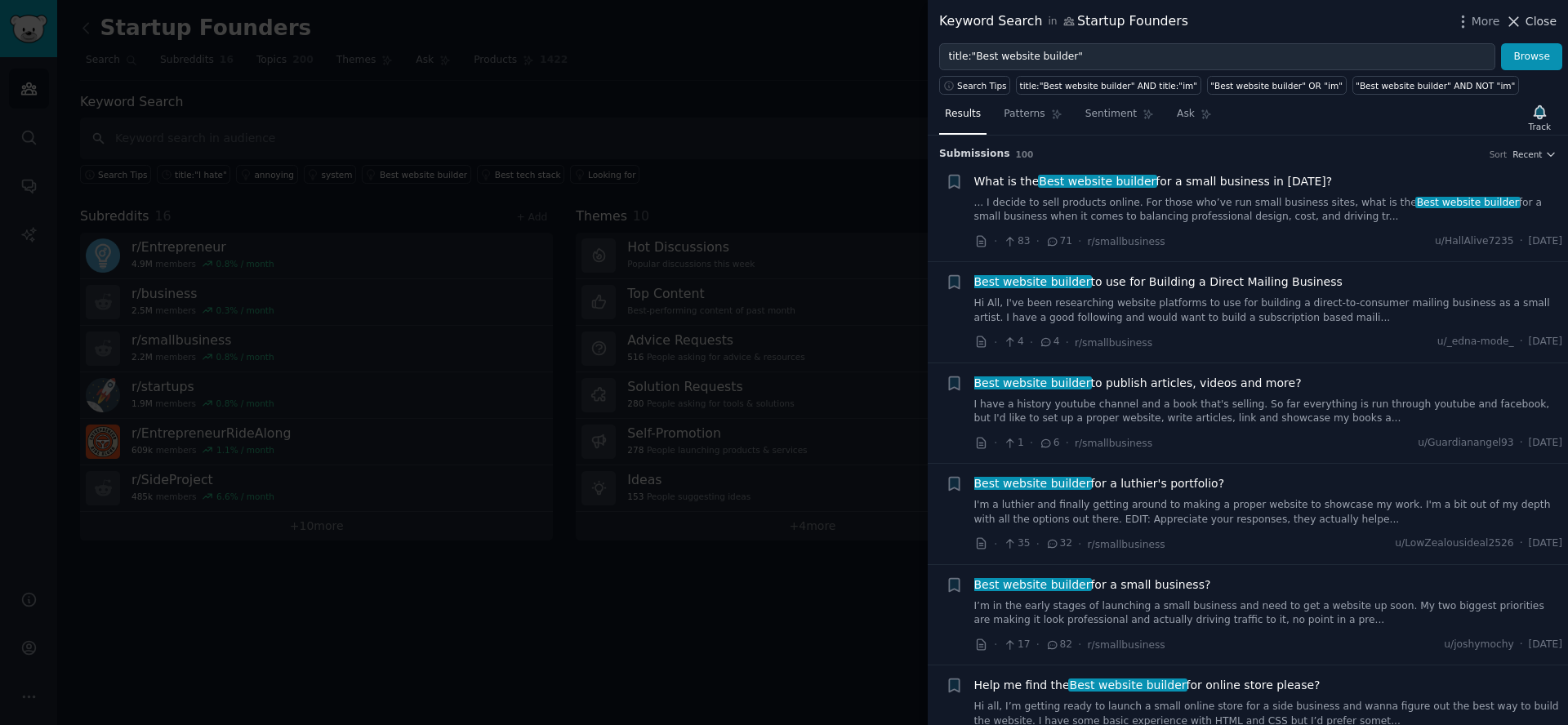
click at [1538, 24] on span "Close" at bounding box center [1541, 22] width 31 height 17
